Goal: Check status: Check status

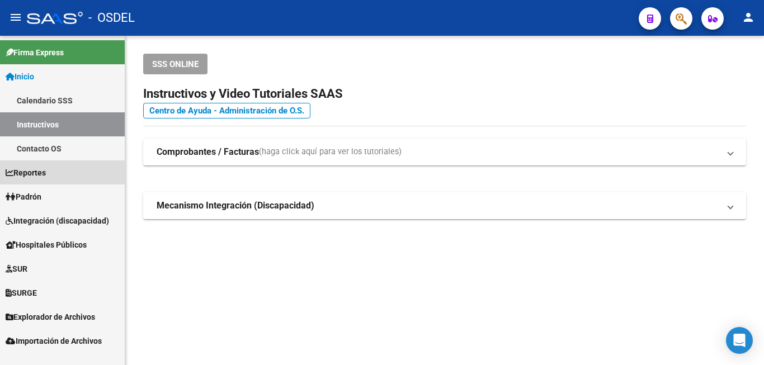
click at [71, 185] on mat-nav-list "Firma Express Inicio Calendario SSS Instructivos Contacto OS Reportes SUR Movim…" at bounding box center [62, 194] width 125 height 317
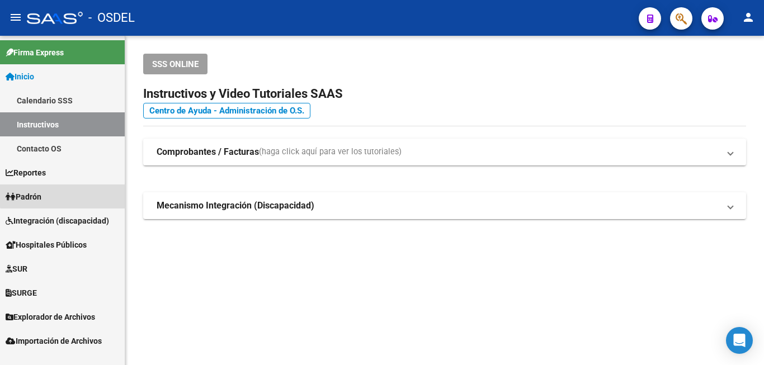
click at [63, 193] on link "Padrón" at bounding box center [62, 197] width 125 height 24
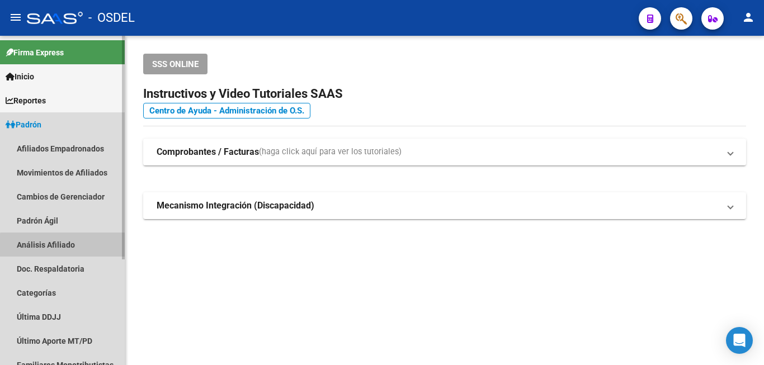
click at [68, 246] on link "Análisis Afiliado" at bounding box center [62, 245] width 125 height 24
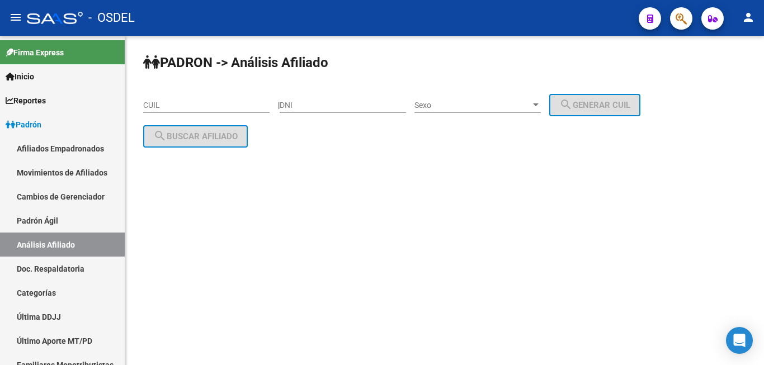
click at [349, 109] on div "DNI" at bounding box center [343, 102] width 126 height 22
click at [348, 107] on input "DNI" at bounding box center [343, 106] width 126 height 10
type input "94536663"
click at [464, 97] on div "Sexo Sexo" at bounding box center [478, 102] width 126 height 22
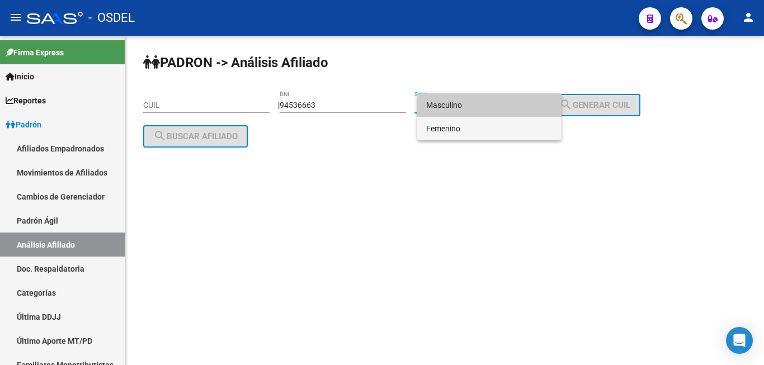
click at [481, 128] on span "Femenino" at bounding box center [489, 129] width 126 height 24
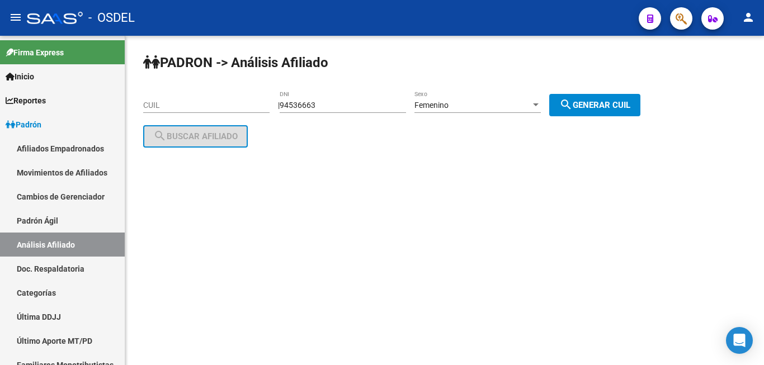
click at [586, 104] on span "search Generar CUIL" at bounding box center [595, 105] width 71 height 10
type input "27-94536663-5"
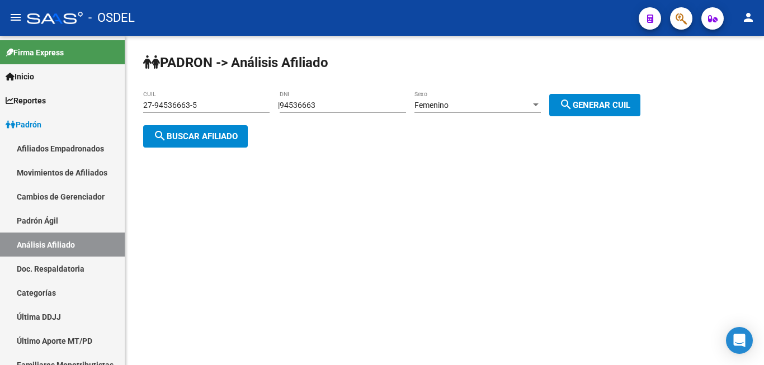
click at [219, 137] on span "search Buscar afiliado" at bounding box center [195, 137] width 84 height 10
